Goal: Register for event/course

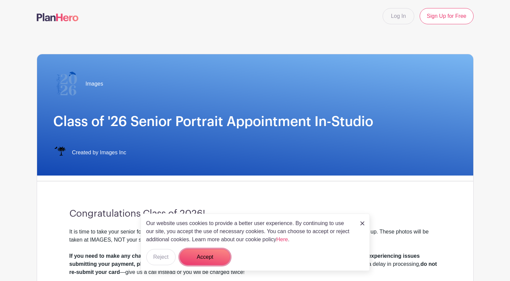
click at [192, 254] on button "Accept" at bounding box center [205, 257] width 51 height 16
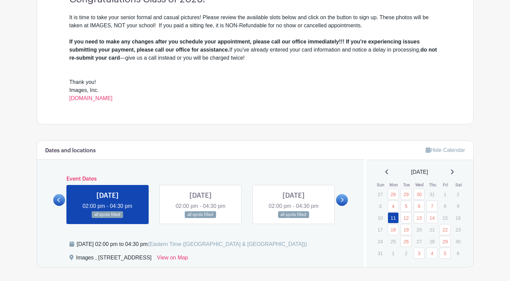
scroll to position [236, 0]
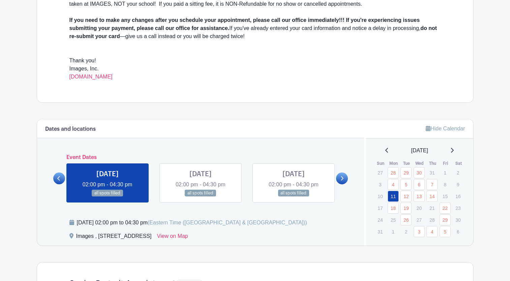
click at [344, 179] on link at bounding box center [342, 178] width 12 height 12
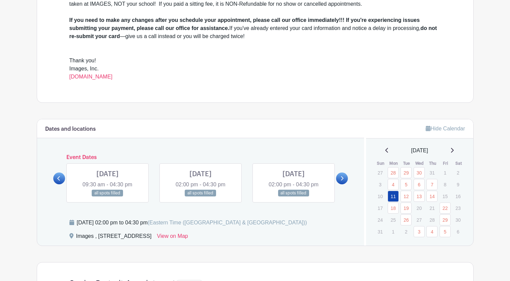
click at [344, 179] on link at bounding box center [342, 178] width 12 height 12
click at [344, 180] on link at bounding box center [342, 178] width 12 height 12
click at [453, 151] on icon at bounding box center [451, 150] width 3 height 5
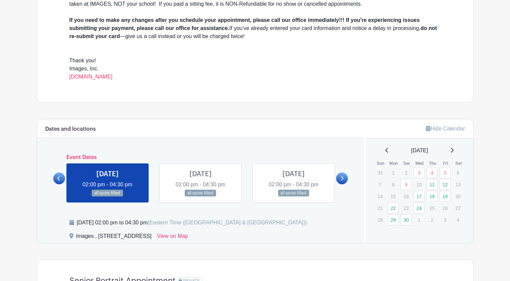
click at [341, 179] on icon at bounding box center [341, 178] width 3 height 5
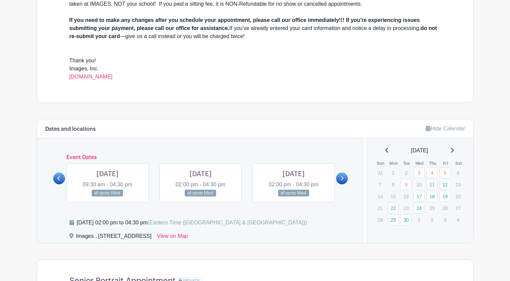
click at [341, 179] on icon at bounding box center [341, 178] width 3 height 5
click at [344, 179] on link at bounding box center [342, 178] width 12 height 12
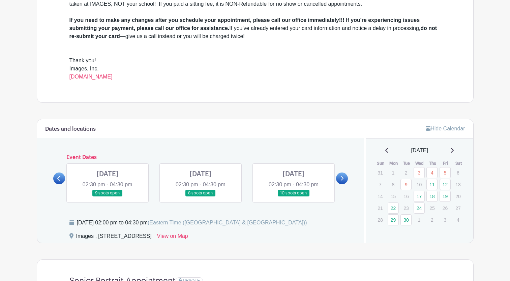
click at [56, 177] on link at bounding box center [59, 178] width 12 height 12
click at [107, 197] on link at bounding box center [107, 197] width 0 height 0
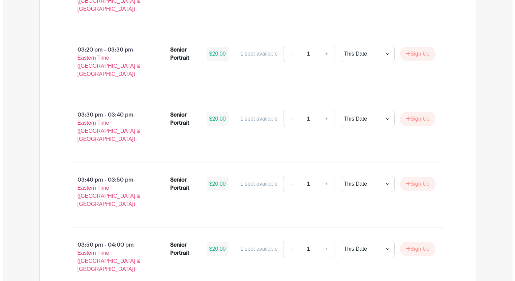
scroll to position [808, 0]
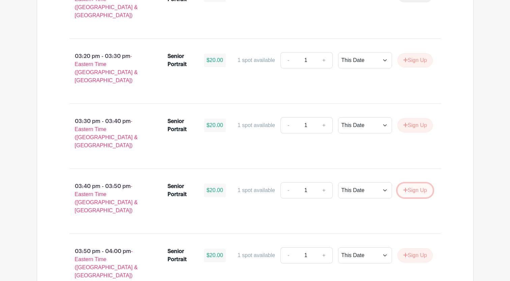
click at [414, 183] on button "Sign Up" at bounding box center [414, 190] width 35 height 14
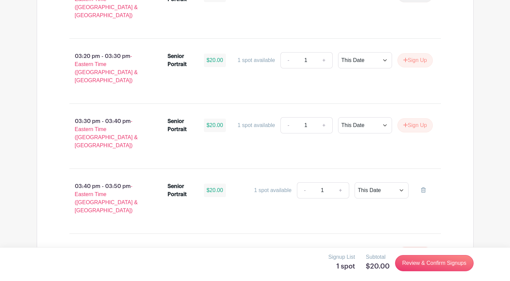
click at [419, 248] on button "Sign Up" at bounding box center [414, 255] width 35 height 14
click at [422, 261] on link "Review & Confirm Signups" at bounding box center [434, 263] width 78 height 16
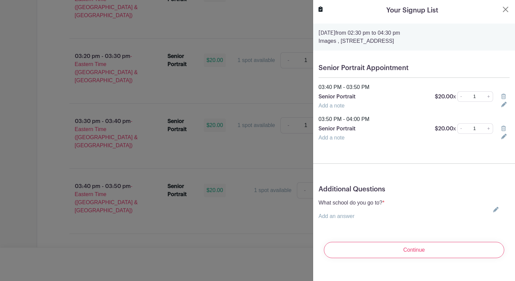
click at [333, 218] on link "Add an answer" at bounding box center [336, 216] width 36 height 6
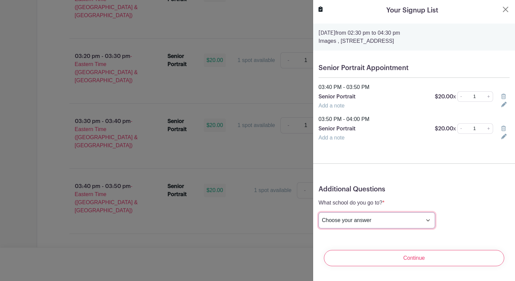
click at [398, 218] on select "Choose your answer [GEOGRAPHIC_DATA] High [PERSON_NAME] High [PERSON_NAME] High…" at bounding box center [376, 220] width 117 height 16
select select "3956"
click at [318, 212] on select "Choose your answer [GEOGRAPHIC_DATA] High [PERSON_NAME] High [PERSON_NAME] High…" at bounding box center [376, 220] width 117 height 16
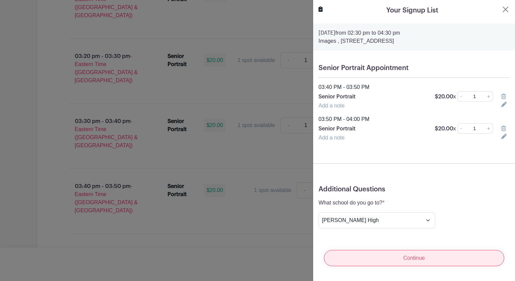
click at [416, 259] on input "Continue" at bounding box center [414, 258] width 180 height 16
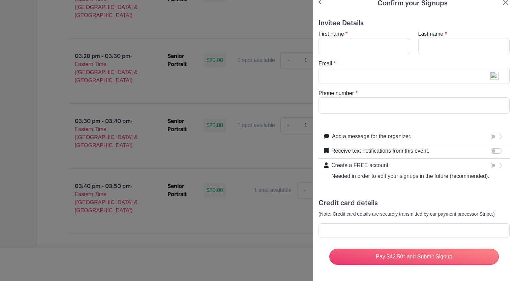
scroll to position [0, 0]
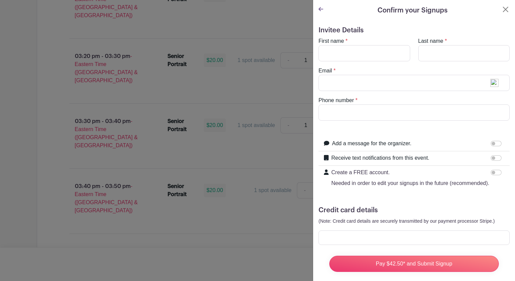
click at [322, 10] on icon at bounding box center [320, 8] width 5 height 5
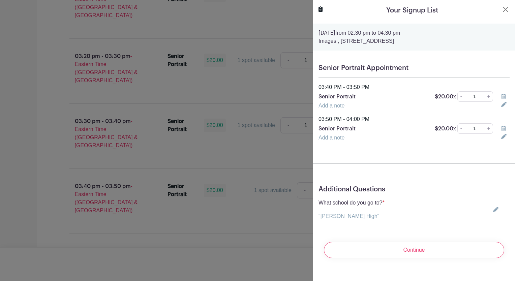
click at [327, 105] on link "Add a note" at bounding box center [331, 106] width 26 height 6
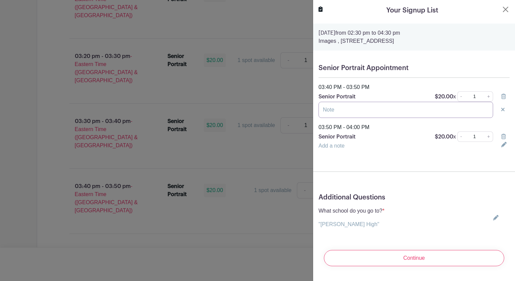
click at [327, 110] on input "text" at bounding box center [405, 110] width 174 height 16
type input "[PERSON_NAME]"
click at [326, 145] on link "Add a note" at bounding box center [331, 146] width 26 height 6
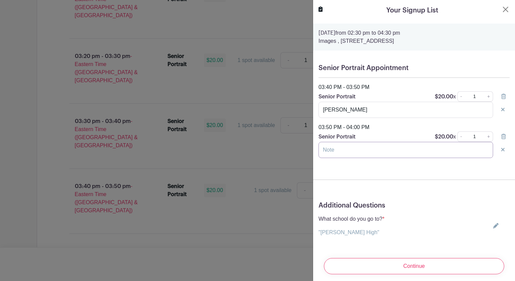
click at [325, 151] on input "text" at bounding box center [405, 150] width 174 height 16
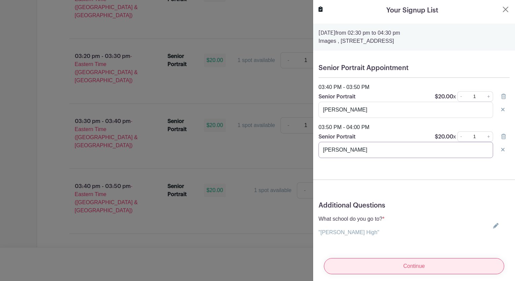
type input "[PERSON_NAME]"
click at [390, 261] on input "Continue" at bounding box center [414, 266] width 180 height 16
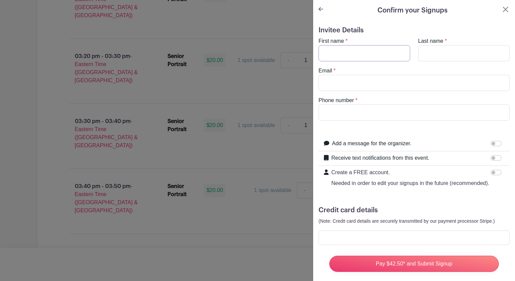
click at [340, 57] on input "First name" at bounding box center [364, 53] width 92 height 16
type input "[PERSON_NAME]"
type input "[EMAIL_ADDRESS][DOMAIN_NAME]"
type input "8647106147"
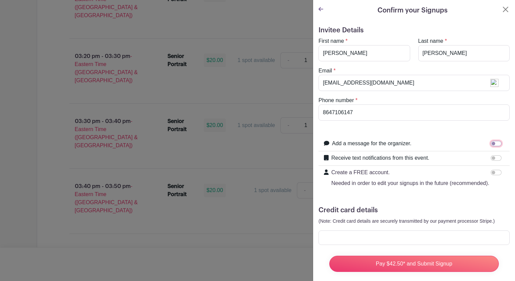
click at [490, 143] on input "Add a message for the organizer." at bounding box center [495, 143] width 11 height 5
checkbox input "true"
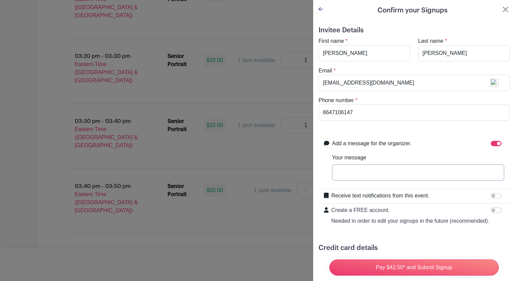
click at [350, 171] on input "Your message" at bounding box center [418, 172] width 172 height 16
click at [478, 172] on input "I have already paid for [PERSON_NAME] on [DATE]." at bounding box center [418, 172] width 172 height 16
click at [329, 259] on input "Pay $42.50* and Submit Signup" at bounding box center [413, 267] width 169 height 16
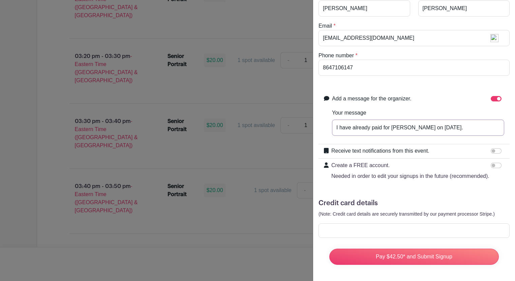
click at [476, 120] on input "I have already paid for [PERSON_NAME] on [DATE]." at bounding box center [418, 128] width 172 height 16
click at [479, 120] on input "I have already paid for [PERSON_NAME] on [DATE]." at bounding box center [418, 128] width 172 height 16
paste input "TRANSACTION DETAILS Transaction Description [DOMAIN_NAME] EditEdit Transaction …"
click at [349, 120] on input "I have already paid for [PERSON_NAME] on [DATE]. TRANSACTION DETAILS Transactio…" at bounding box center [418, 128] width 172 height 16
type input "I have already paid for [PERSON_NAME] on [DATE]. TRANSACTION DETAILS Transactio…"
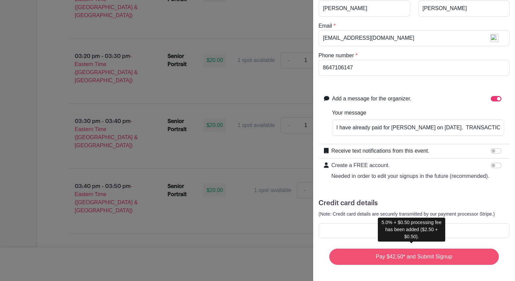
click at [405, 251] on input "Pay $42.50* and Submit Signup" at bounding box center [413, 257] width 169 height 16
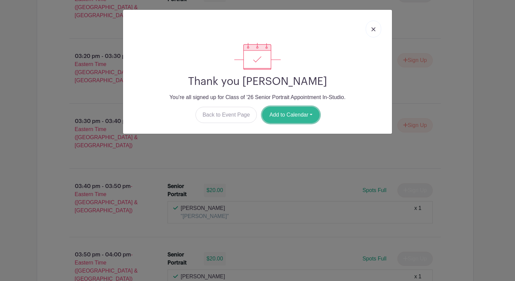
click at [298, 116] on button "Add to Calendar" at bounding box center [290, 115] width 57 height 16
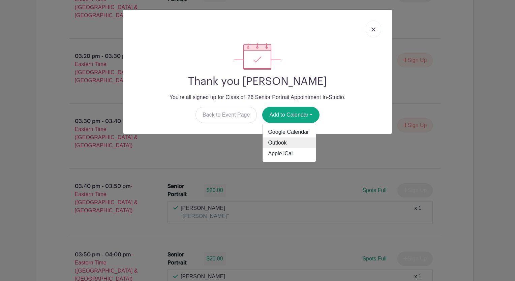
click at [281, 144] on link "Outlook" at bounding box center [288, 142] width 53 height 11
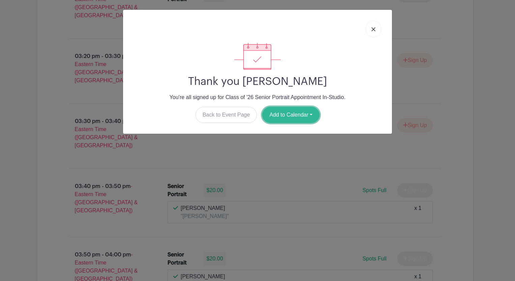
click at [303, 112] on button "Add to Calendar" at bounding box center [290, 115] width 57 height 16
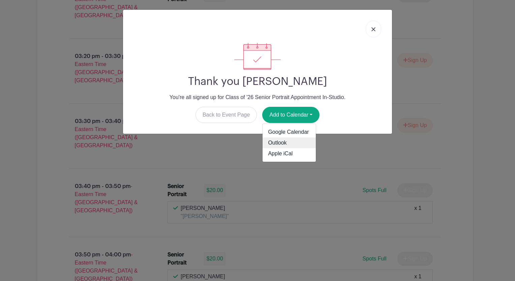
click at [272, 142] on link "Outlook" at bounding box center [288, 142] width 53 height 11
click at [372, 29] on img at bounding box center [373, 29] width 4 height 4
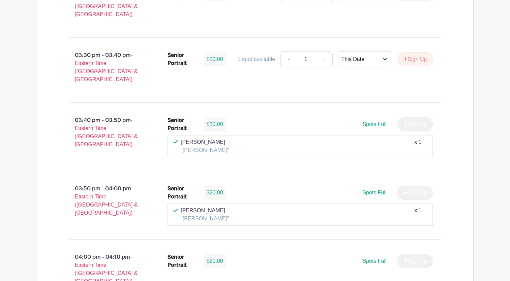
scroll to position [842, 0]
